Goal: Information Seeking & Learning: Check status

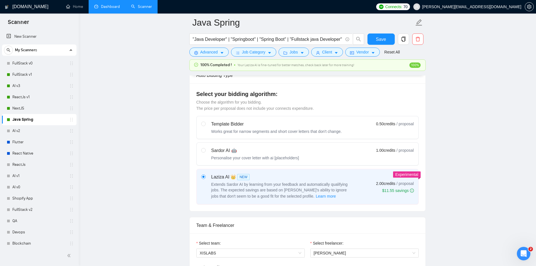
click at [108, 6] on link "Dashboard" at bounding box center [107, 6] width 26 height 5
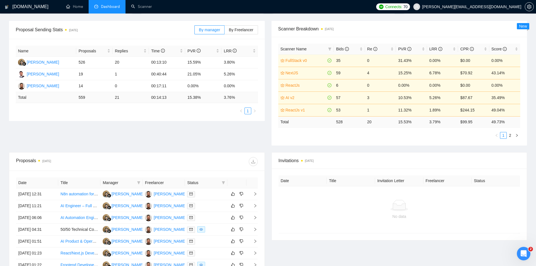
scroll to position [187, 0]
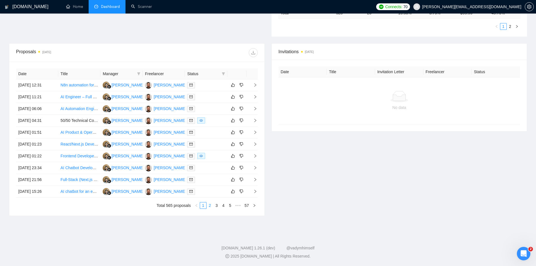
click at [211, 203] on link "2" at bounding box center [210, 205] width 6 height 6
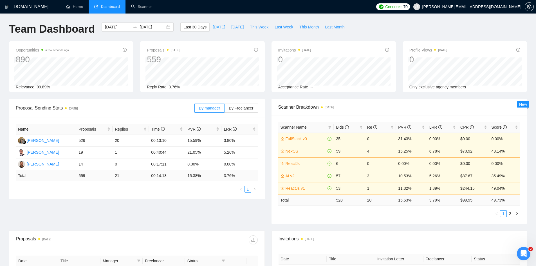
click at [214, 28] on span "[DATE]" at bounding box center [219, 27] width 12 height 6
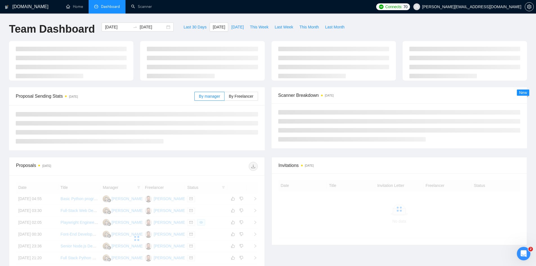
type input "[DATE]"
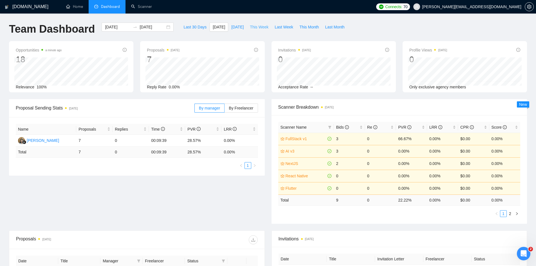
click at [250, 25] on span "This Week" at bounding box center [259, 27] width 19 height 6
type input "[DATE]"
click at [278, 24] on span "Last Week" at bounding box center [284, 27] width 19 height 6
type input "[DATE]"
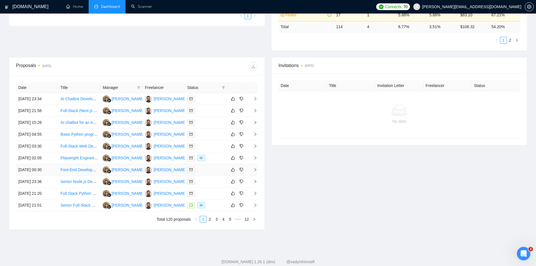
scroll to position [187, 0]
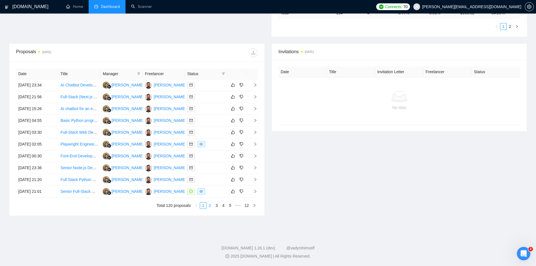
click at [211, 203] on link "2" at bounding box center [210, 205] width 6 height 6
click at [217, 204] on link "3" at bounding box center [217, 205] width 6 height 6
click at [202, 205] on link "1" at bounding box center [203, 205] width 6 height 6
click at [210, 204] on link "2" at bounding box center [210, 205] width 6 height 6
click at [216, 207] on link "3" at bounding box center [217, 205] width 6 height 6
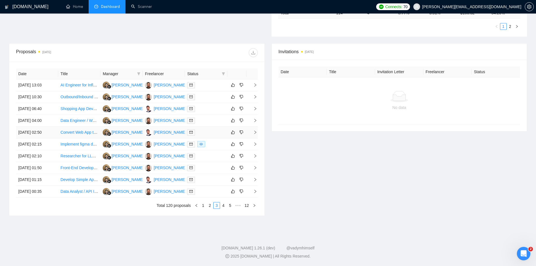
scroll to position [0, 0]
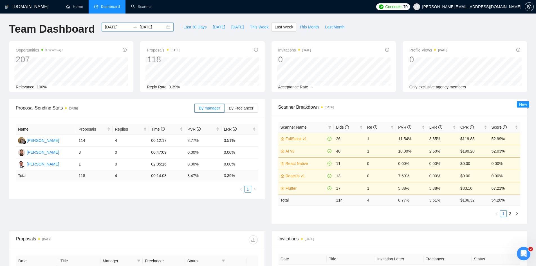
click at [140, 26] on input "[DATE]" at bounding box center [153, 27] width 26 height 6
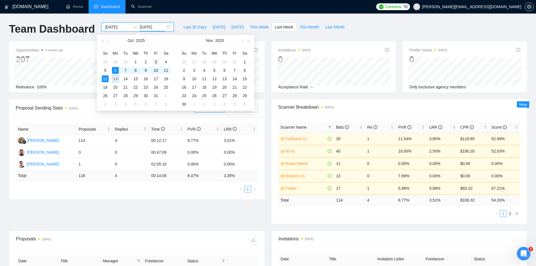
type input "[DATE]"
click at [155, 62] on div "3" at bounding box center [156, 62] width 7 height 7
type input "[DATE]"
click at [153, 59] on div "3" at bounding box center [156, 62] width 7 height 7
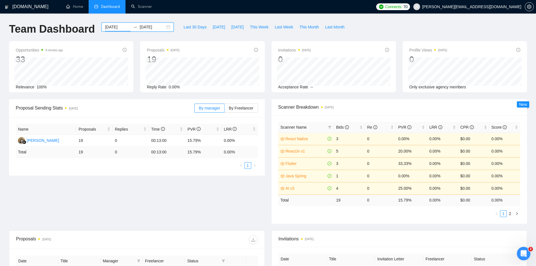
click at [156, 27] on input "[DATE]" at bounding box center [153, 27] width 26 height 6
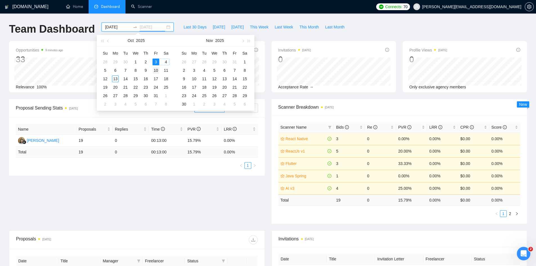
type input "[DATE]"
click at [155, 71] on div "10" at bounding box center [156, 70] width 7 height 7
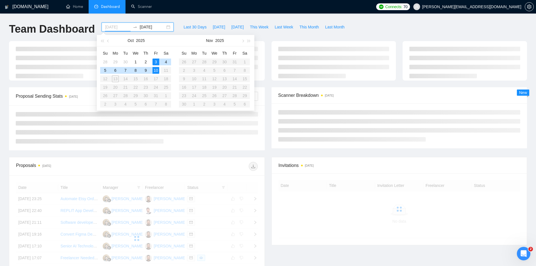
type input "[DATE]"
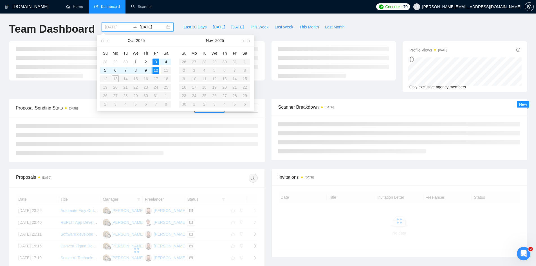
click at [156, 71] on div "10" at bounding box center [156, 70] width 7 height 7
